Goal: Check status: Check status

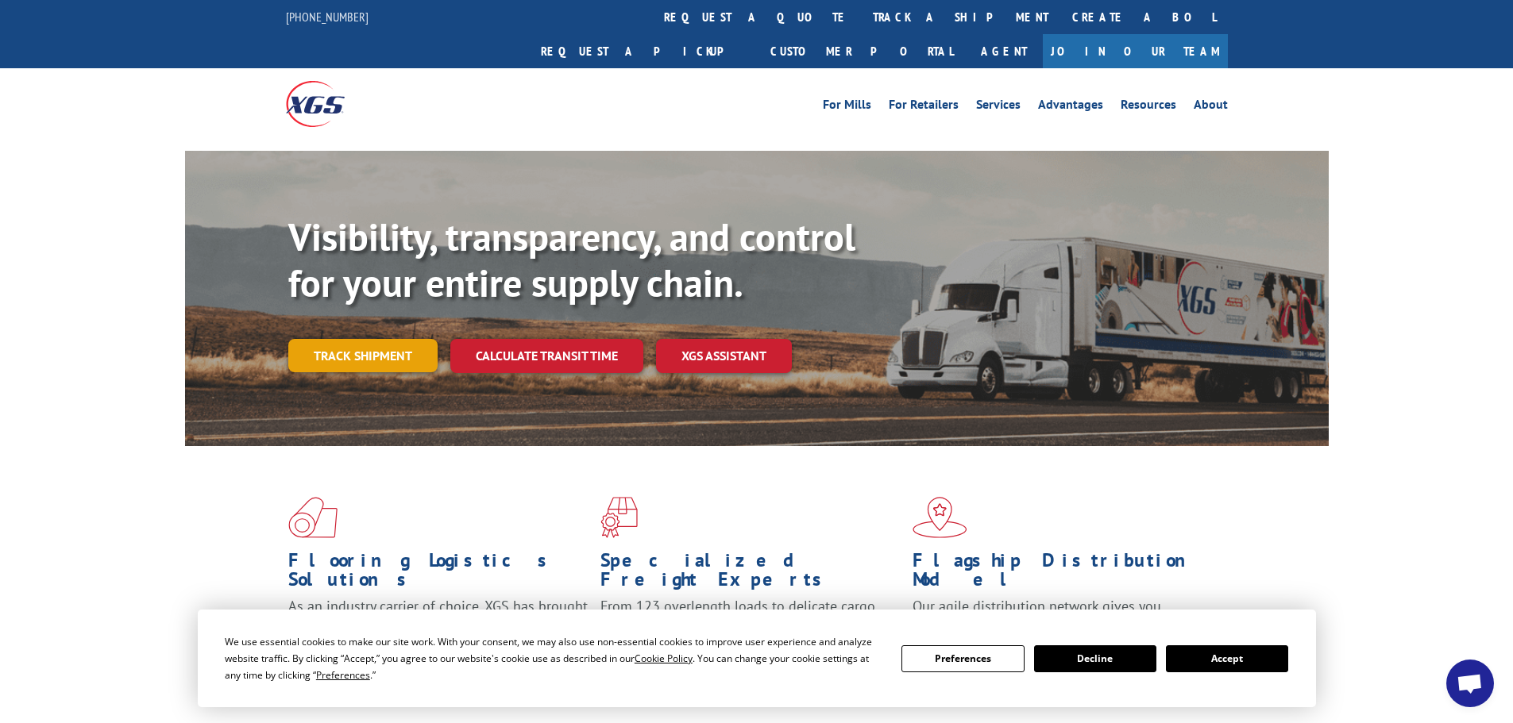
click at [338, 339] on link "Track shipment" at bounding box center [362, 355] width 149 height 33
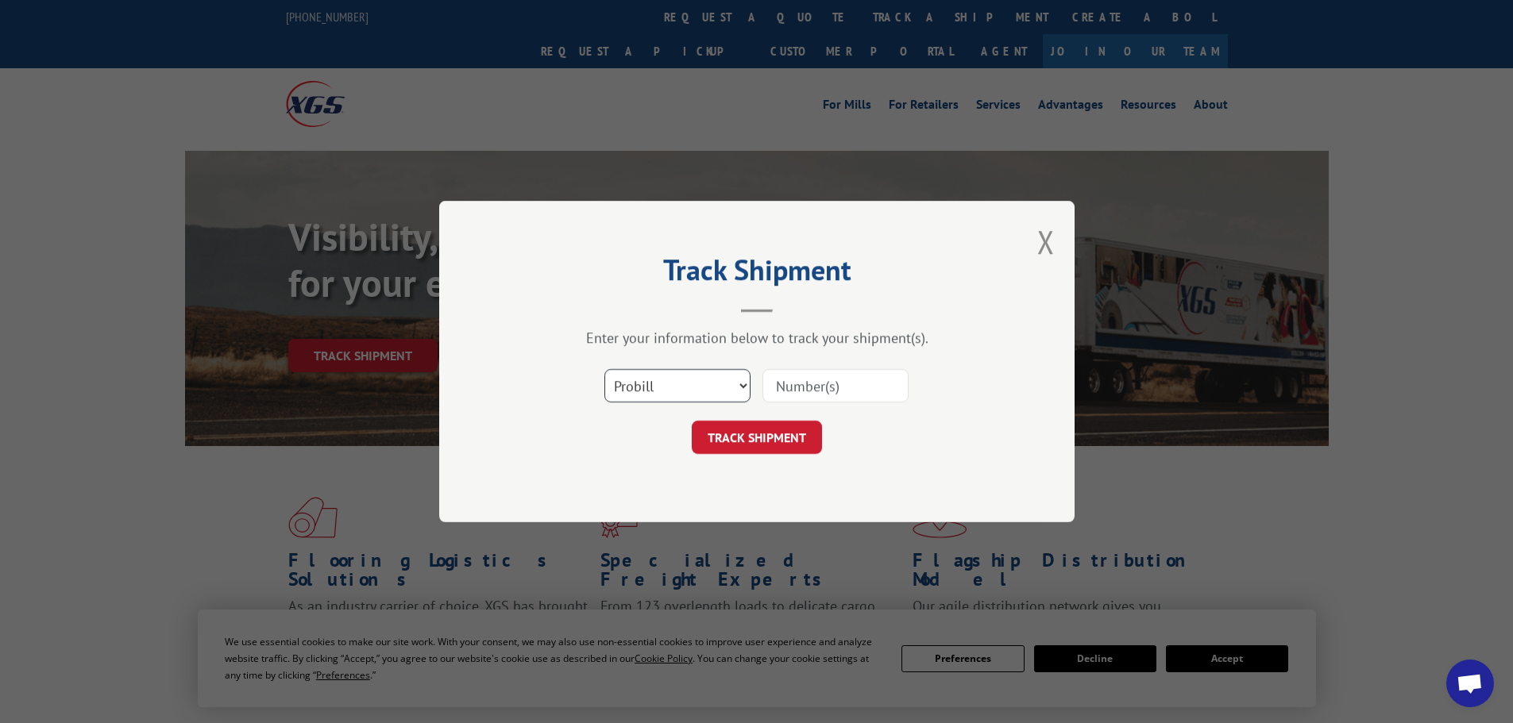
click at [700, 393] on select "Select category... Probill BOL PO" at bounding box center [677, 385] width 146 height 33
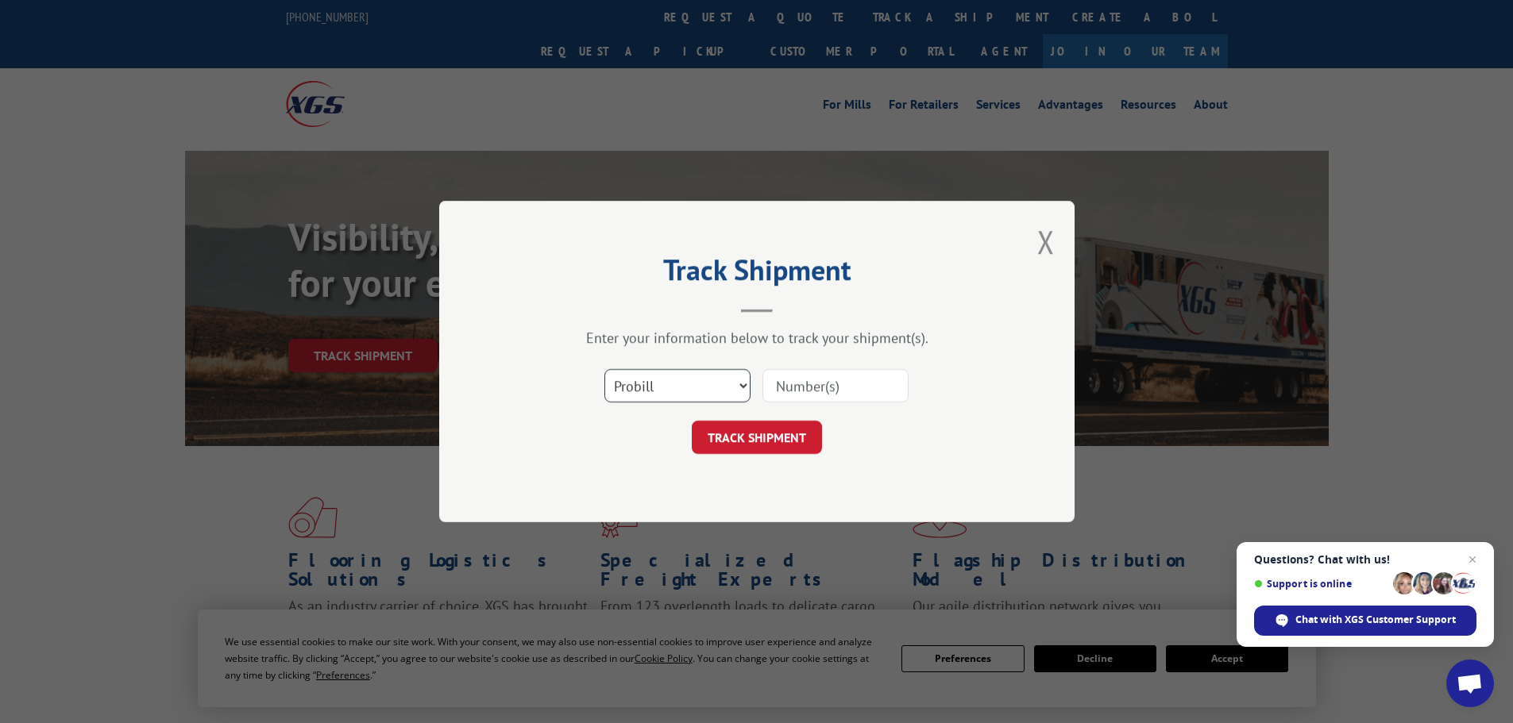
select select "bol"
click at [604, 369] on select "Select category... Probill BOL PO" at bounding box center [677, 385] width 146 height 33
click at [805, 381] on input at bounding box center [835, 385] width 146 height 33
paste input "455476"
type input "455476"
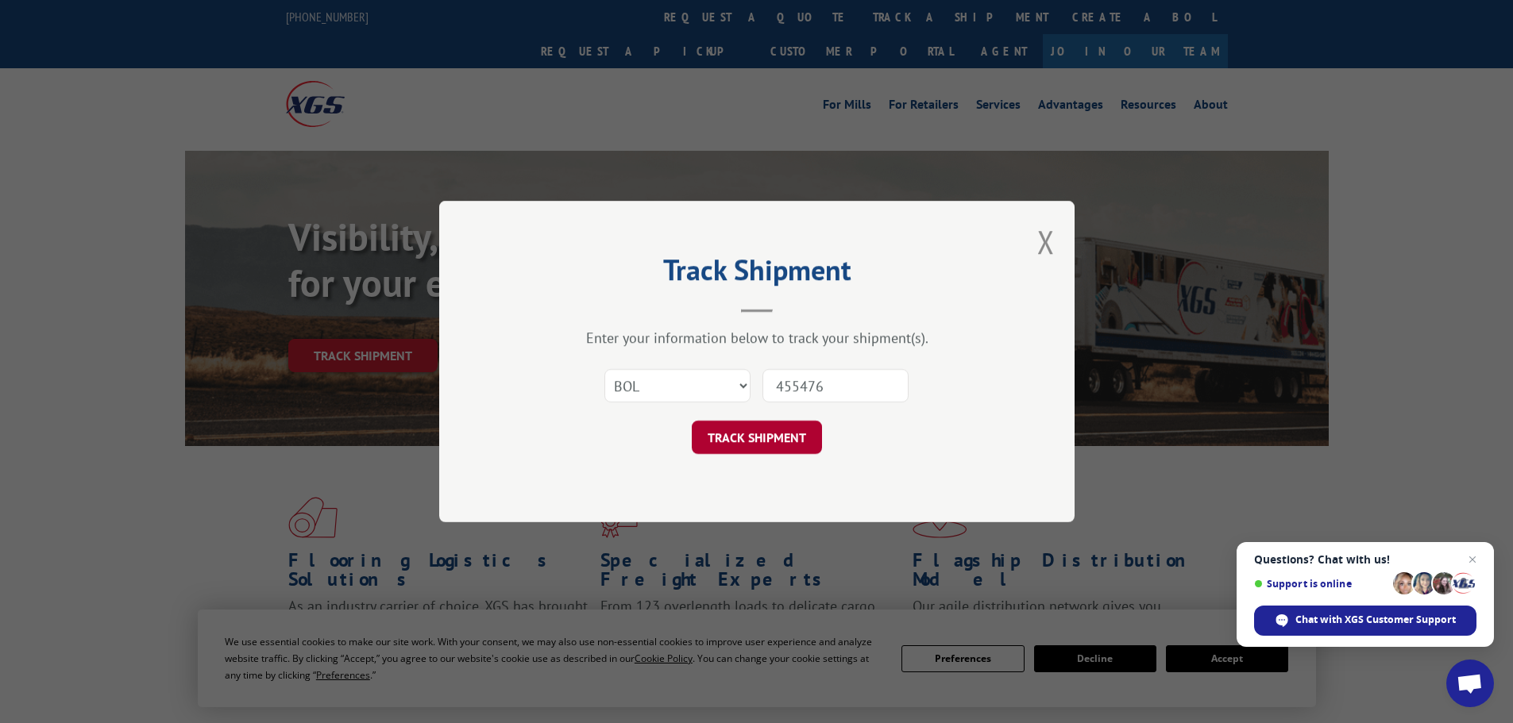
click at [747, 431] on button "TRACK SHIPMENT" at bounding box center [757, 437] width 130 height 33
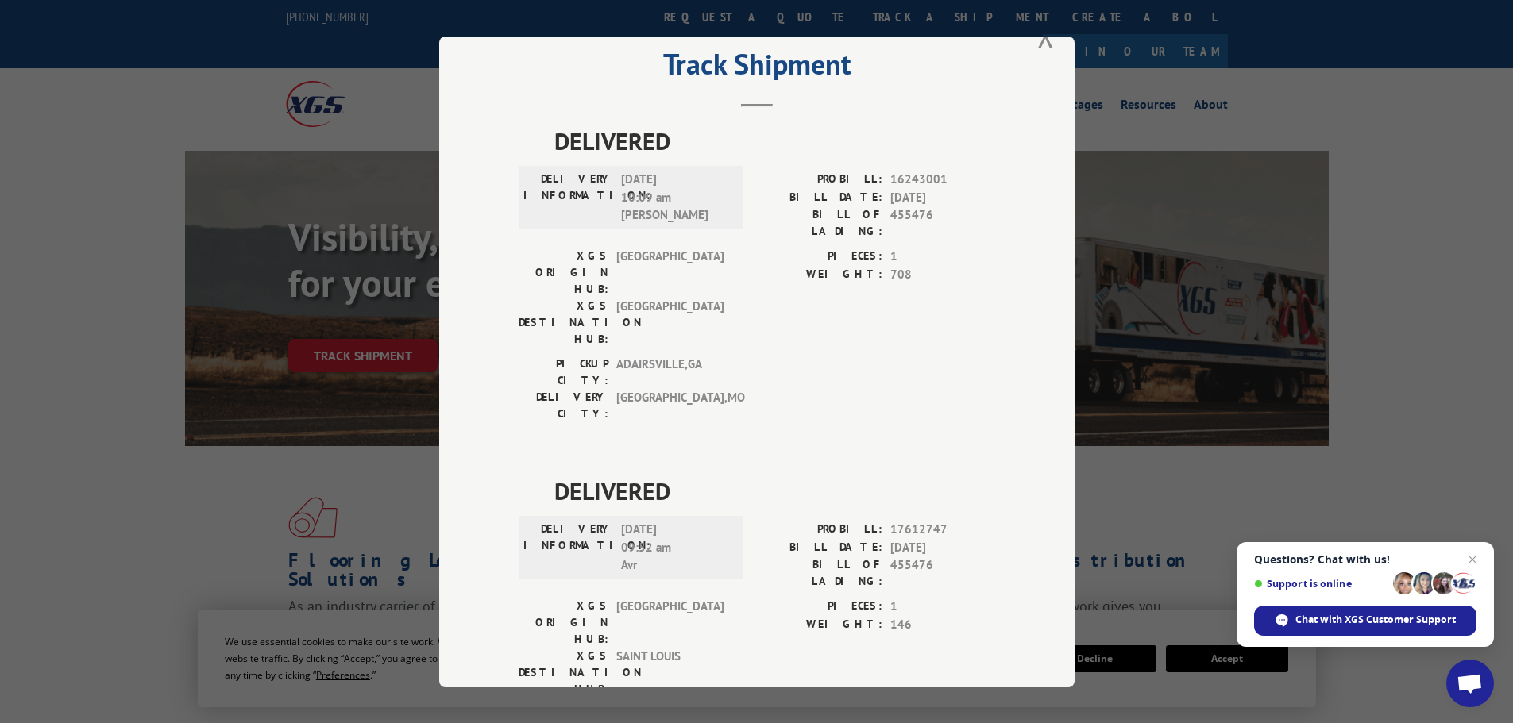
scroll to position [64, 0]
